Goal: Navigation & Orientation: Find specific page/section

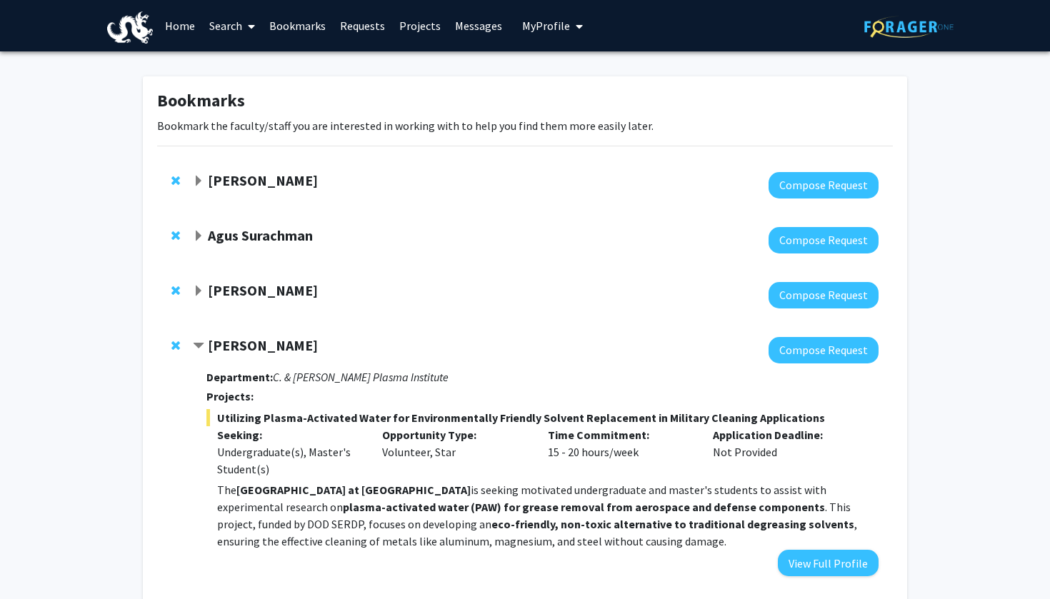
scroll to position [-1, 0]
click at [539, 273] on div "[PERSON_NAME] Compose Request" at bounding box center [525, 295] width 736 height 55
click at [298, 26] on link "Bookmarks" at bounding box center [297, 26] width 71 height 50
click at [416, 29] on link "Projects" at bounding box center [420, 26] width 56 height 50
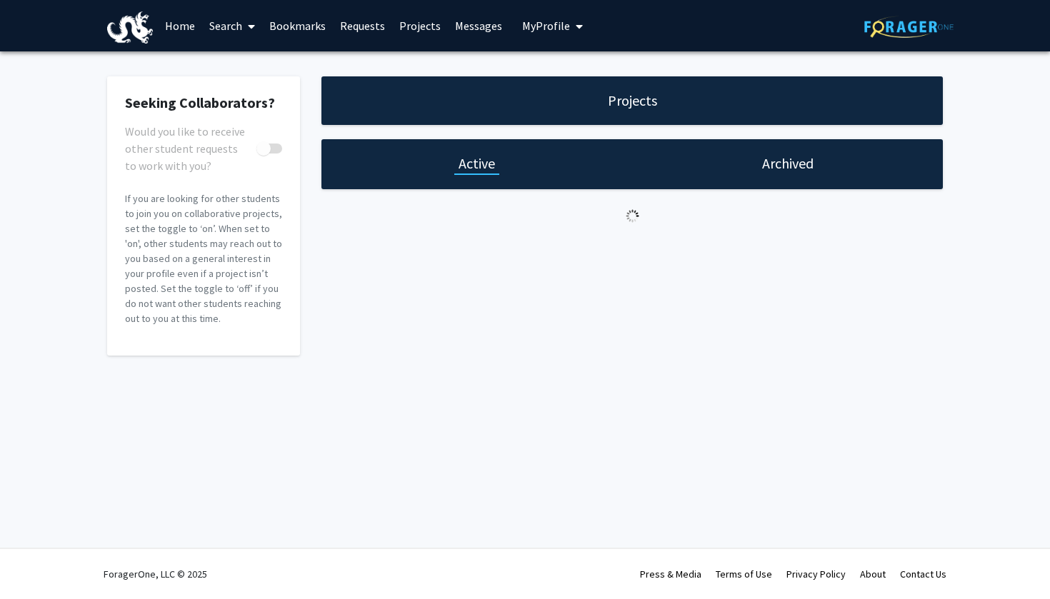
click at [366, 26] on link "Requests" at bounding box center [362, 26] width 59 height 50
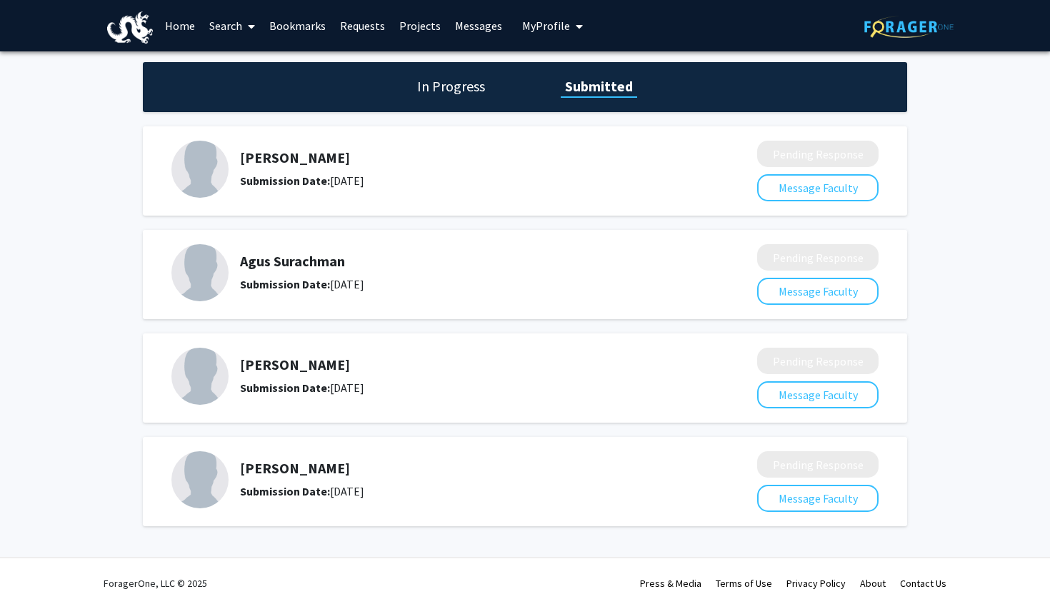
click at [301, 29] on link "Bookmarks" at bounding box center [297, 26] width 71 height 50
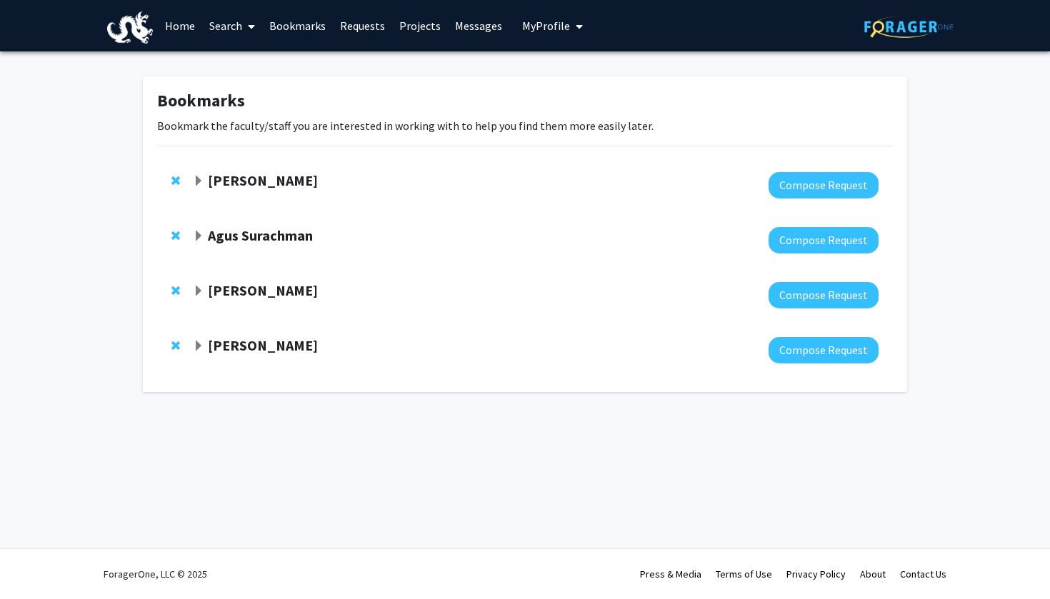
click at [358, 26] on link "Requests" at bounding box center [362, 26] width 59 height 50
